Goal: Navigation & Orientation: Find specific page/section

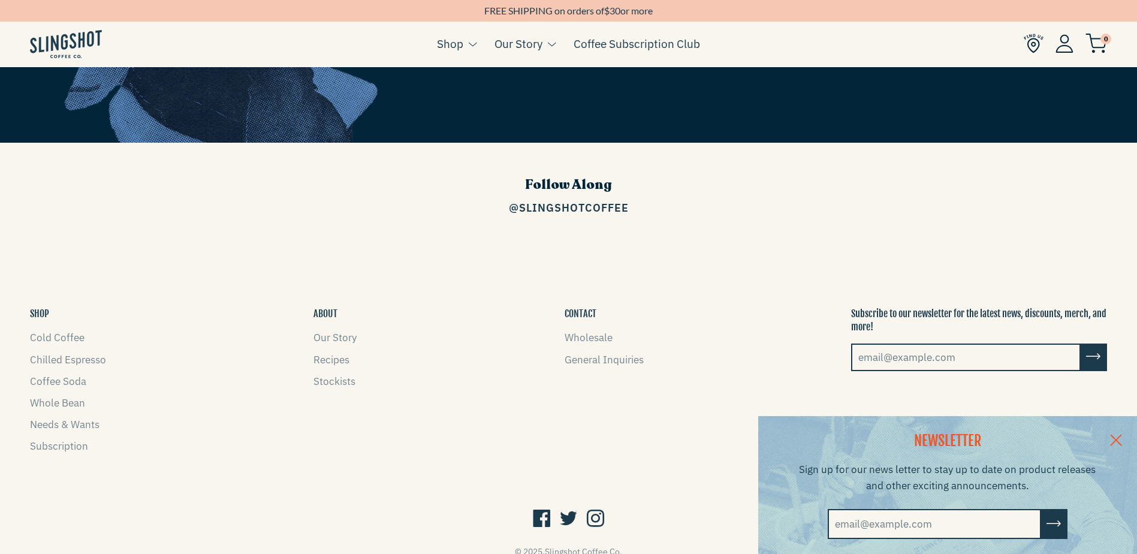
scroll to position [1919, 0]
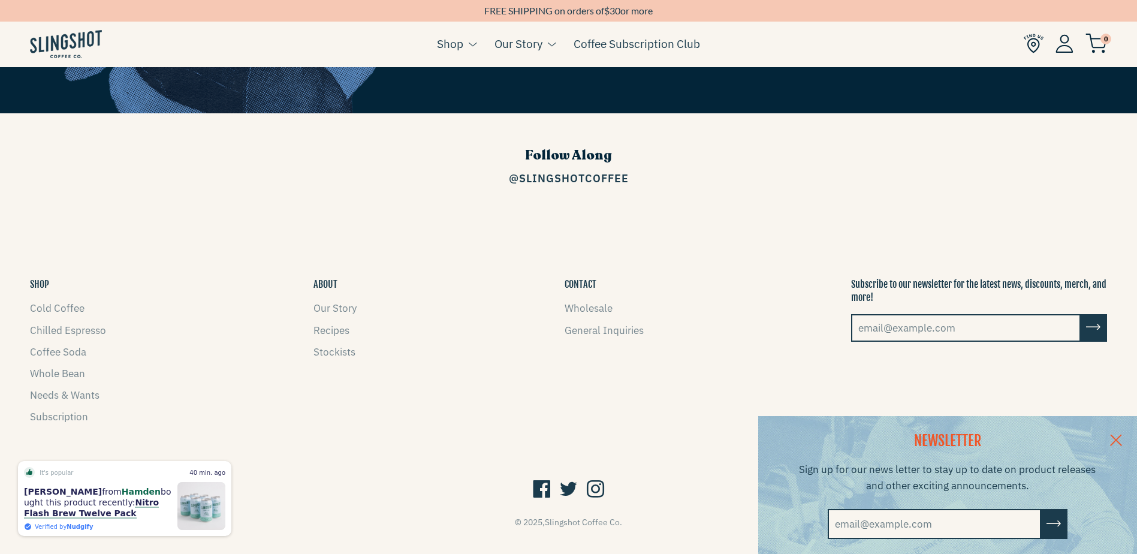
drag, startPoint x: 1122, startPoint y: 434, endPoint x: 1111, endPoint y: 430, distance: 11.6
click at [1122, 434] on link at bounding box center [1116, 439] width 42 height 46
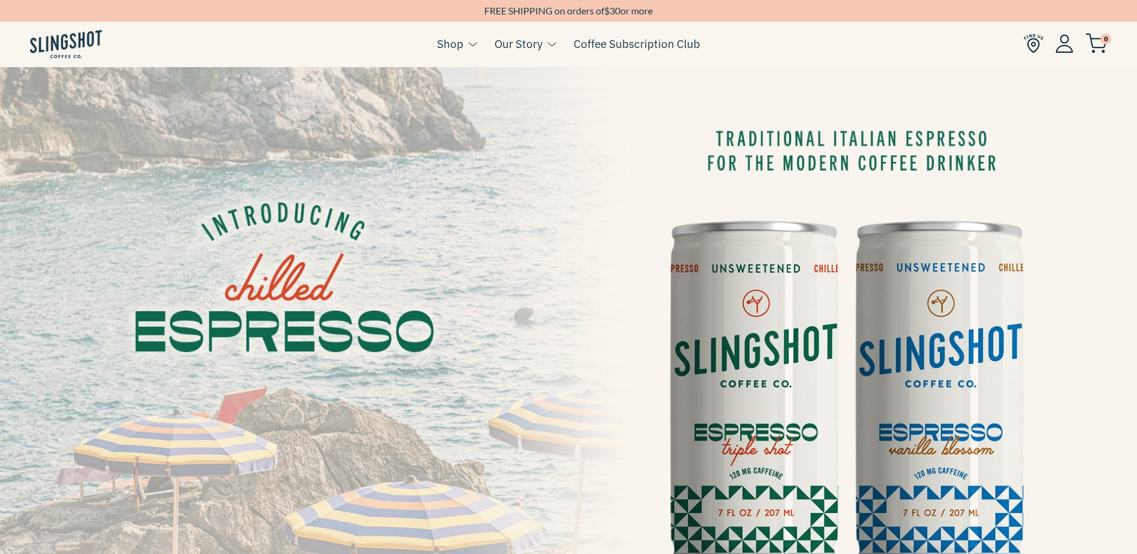
scroll to position [0, 0]
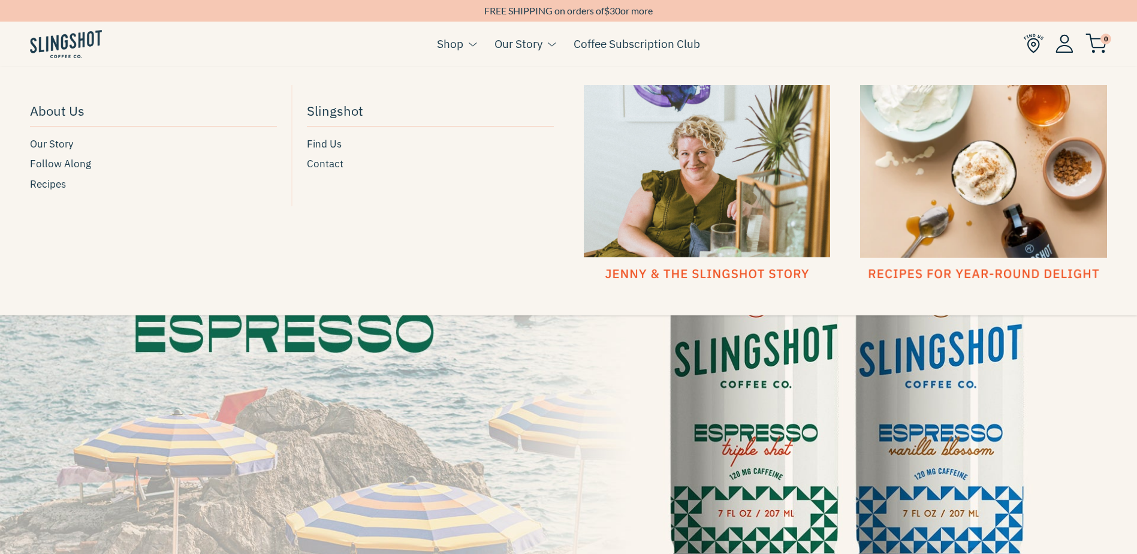
click at [524, 43] on link "Our Story" at bounding box center [518, 44] width 48 height 18
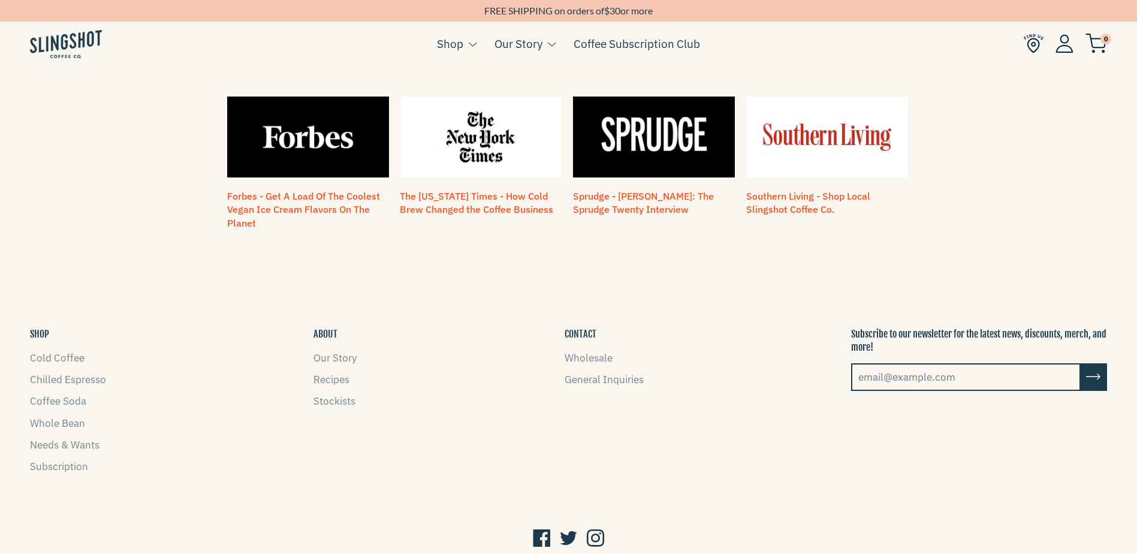
scroll to position [1061, 0]
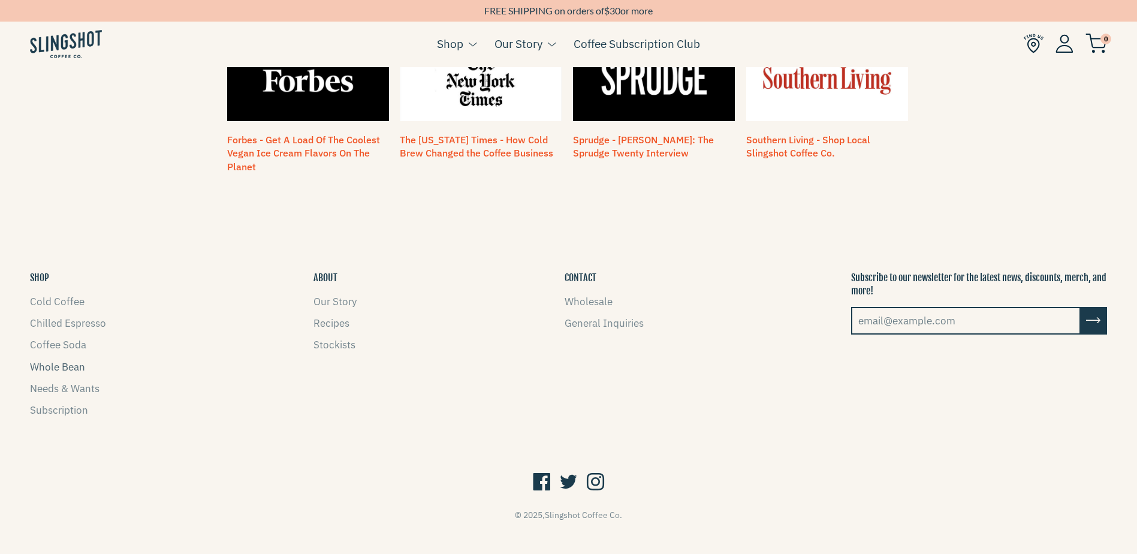
click at [53, 360] on link "Whole Bean" at bounding box center [57, 366] width 55 height 13
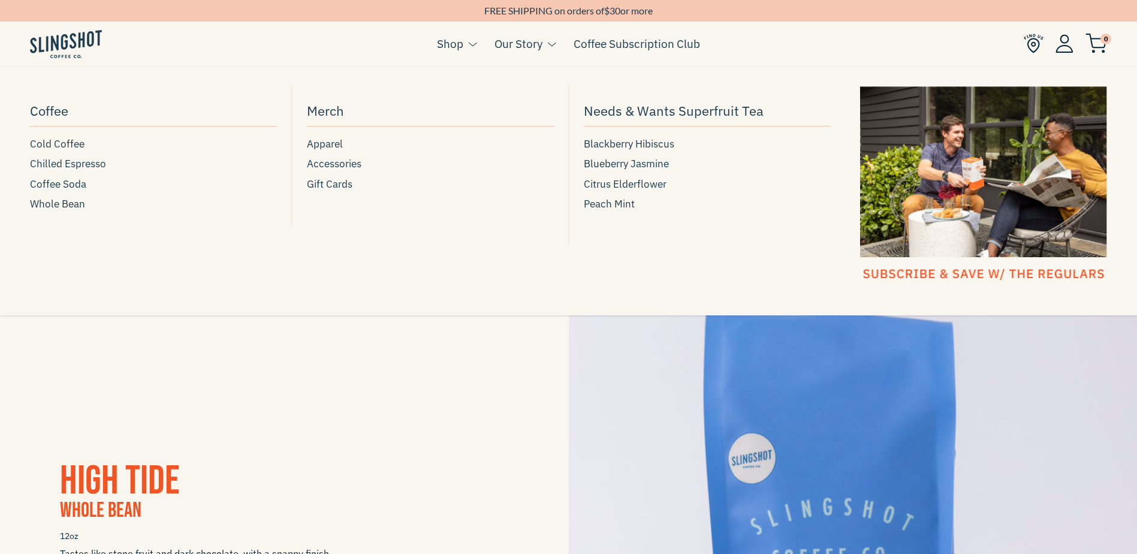
click at [449, 39] on link "Shop" at bounding box center [450, 44] width 26 height 18
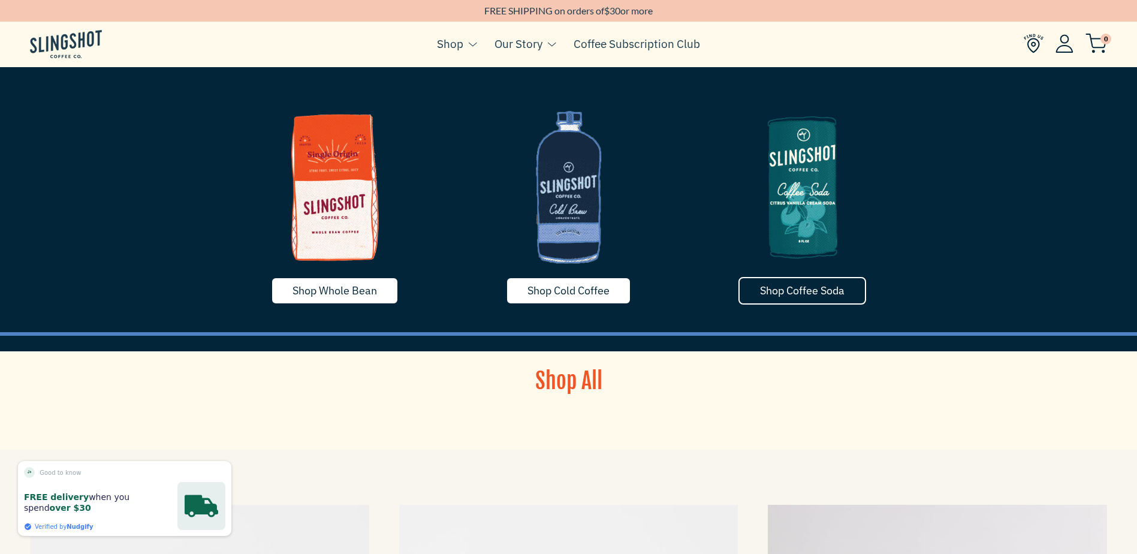
click at [823, 290] on span "Shop Coffee Soda" at bounding box center [802, 290] width 84 height 14
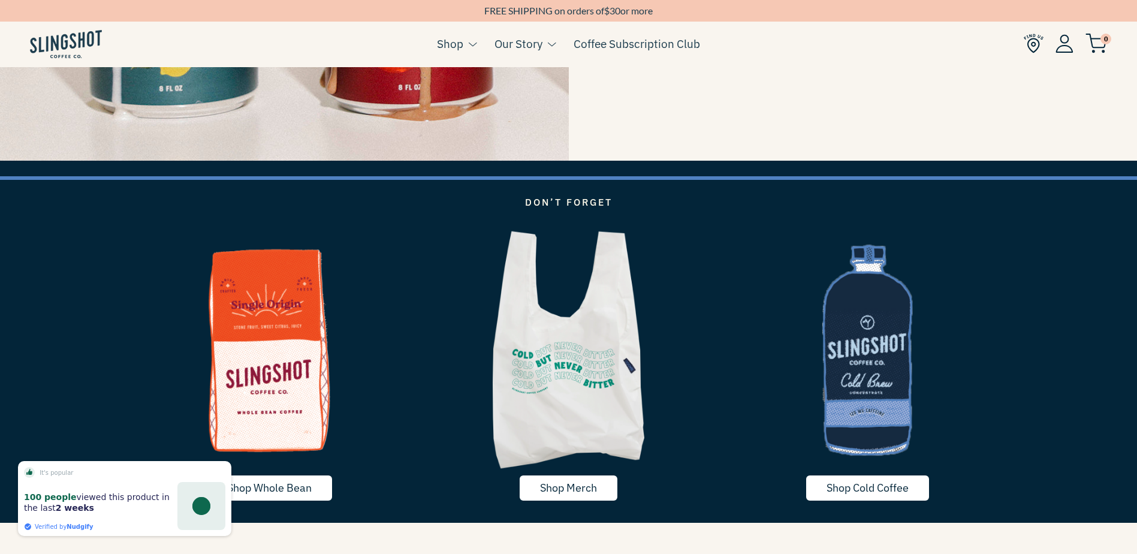
scroll to position [2213, 0]
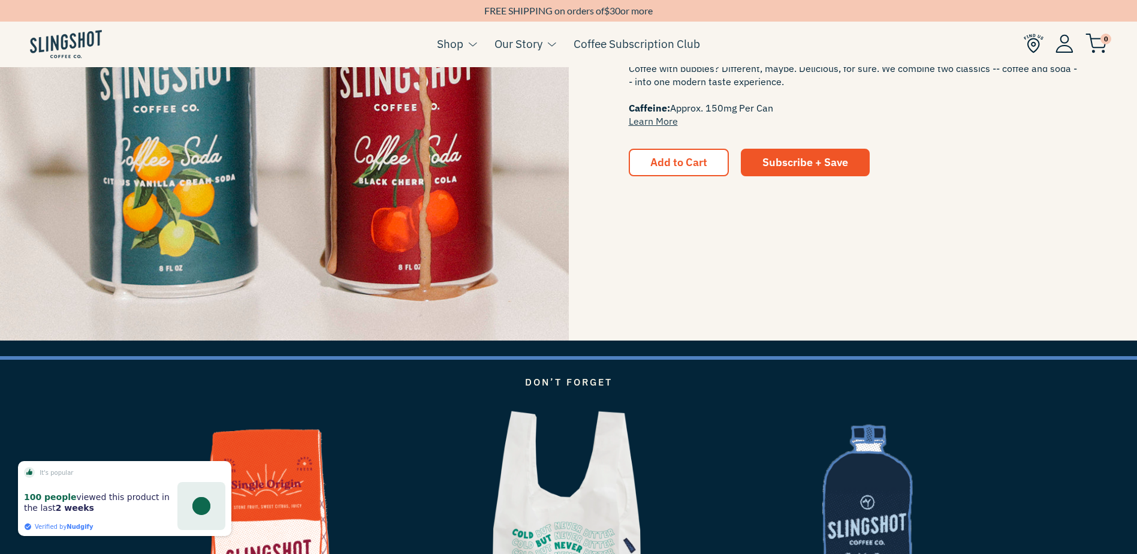
click at [1030, 47] on img at bounding box center [1034, 44] width 20 height 20
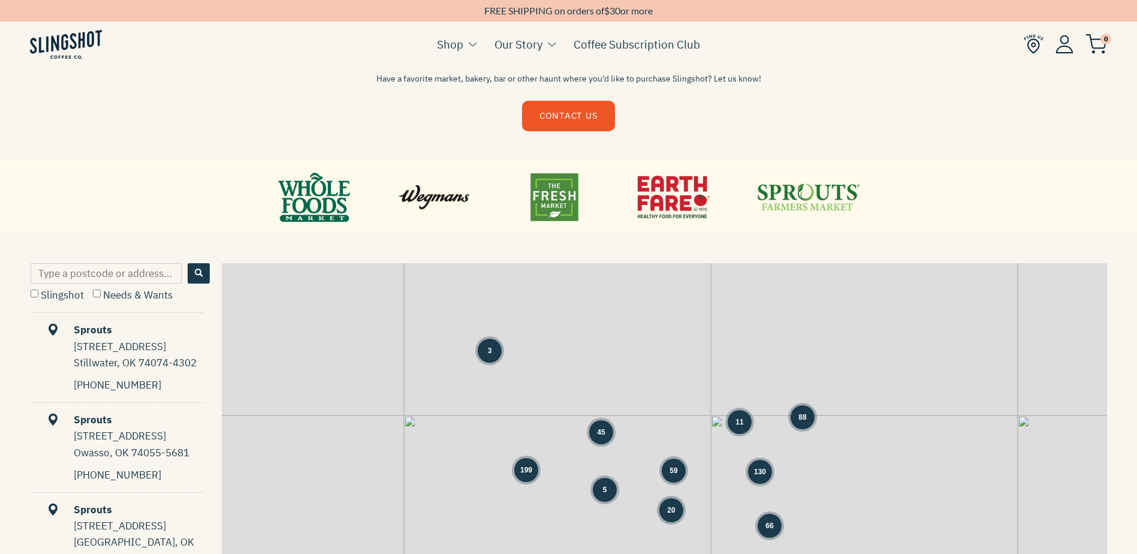
scroll to position [420, 0]
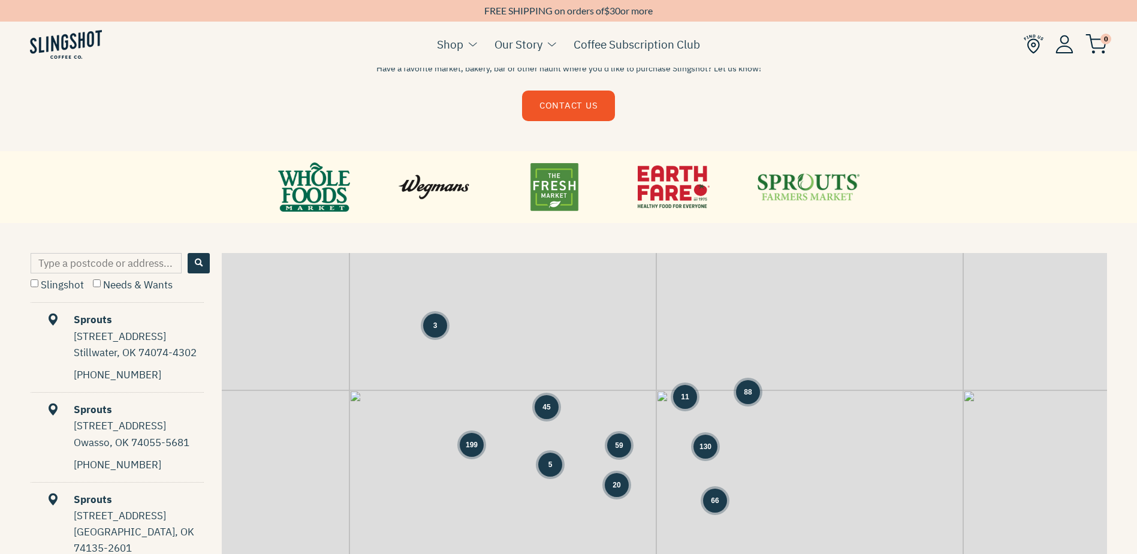
drag, startPoint x: 731, startPoint y: 431, endPoint x: 663, endPoint y: 400, distance: 74.0
click at [663, 400] on div "3 45 59 11 88 199 5 130 20 66 + −" at bounding box center [664, 436] width 885 height 367
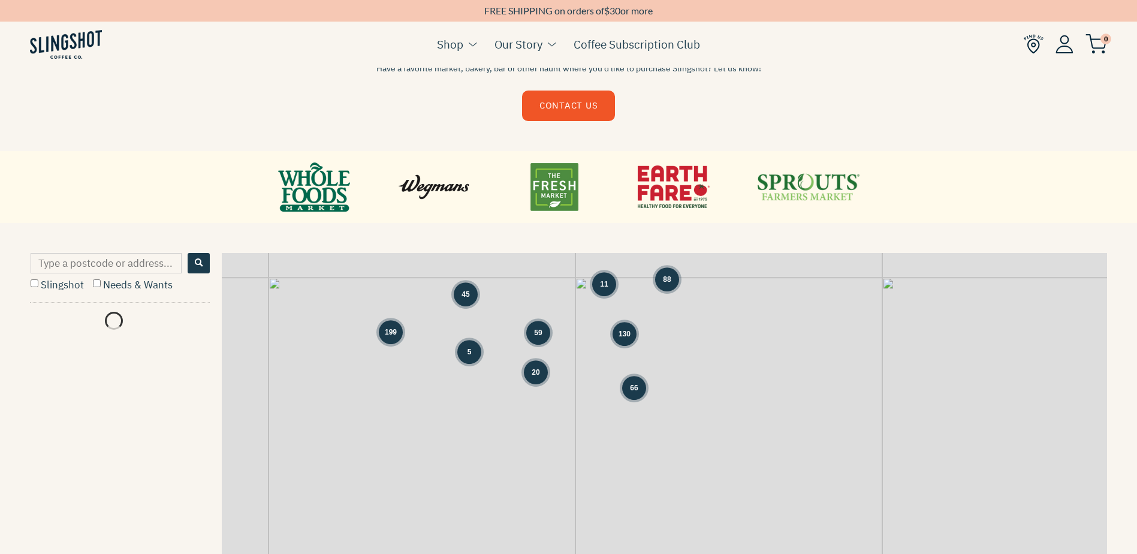
drag, startPoint x: 696, startPoint y: 405, endPoint x: 724, endPoint y: 288, distance: 120.1
click at [644, 304] on div "3 45 59 11 88 199 5 130 20 66 + −" at bounding box center [664, 436] width 885 height 367
